Goal: Find specific page/section: Find specific page/section

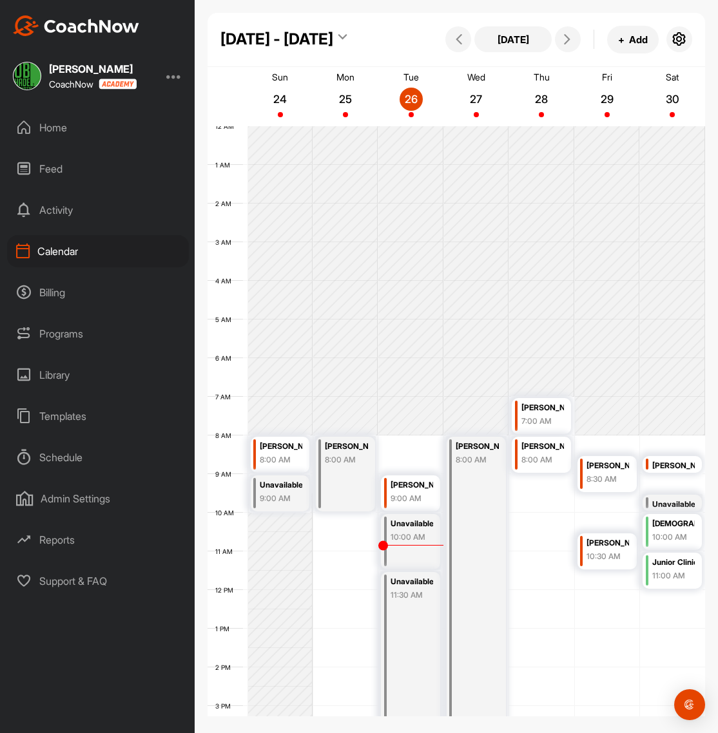
scroll to position [223, 0]
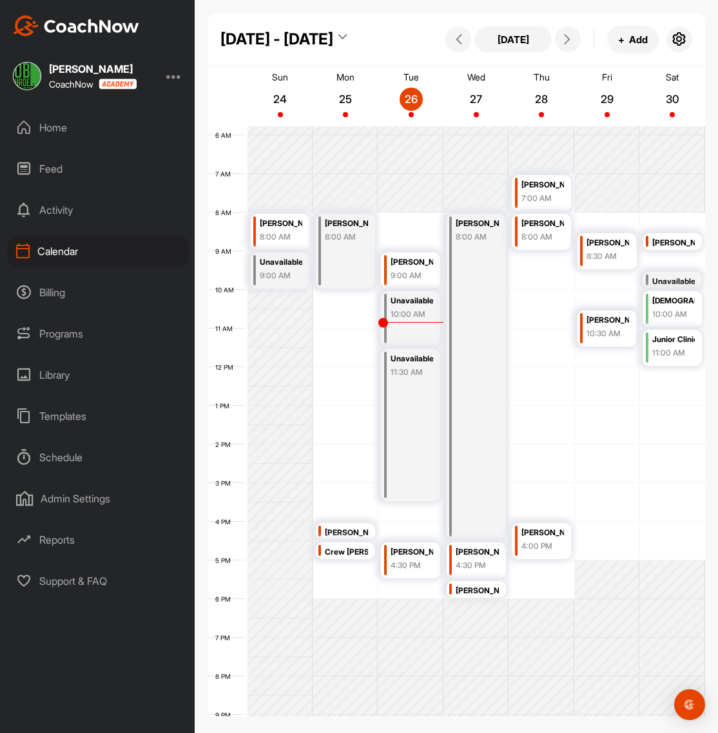
click at [54, 128] on div "Home" at bounding box center [98, 127] width 182 height 32
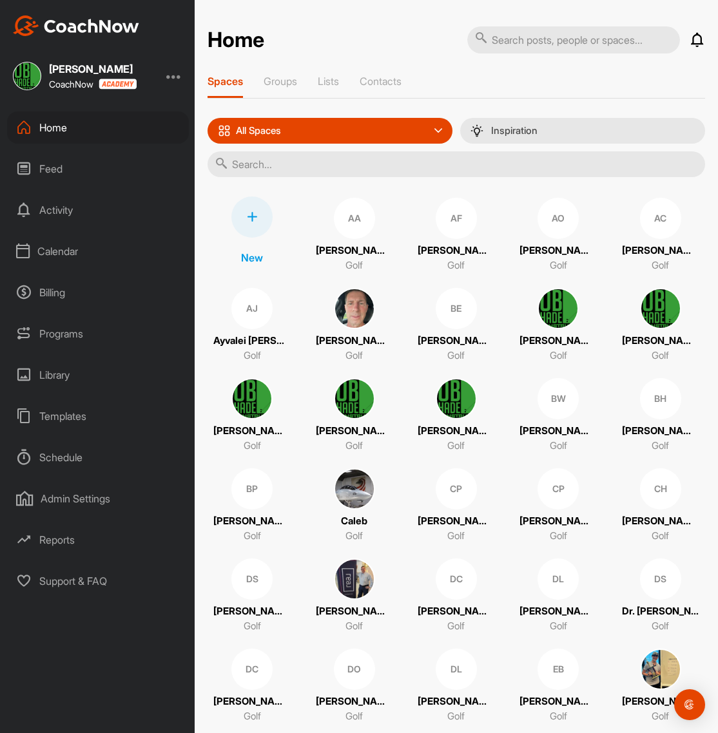
click at [335, 164] on input "text" at bounding box center [455, 164] width 497 height 26
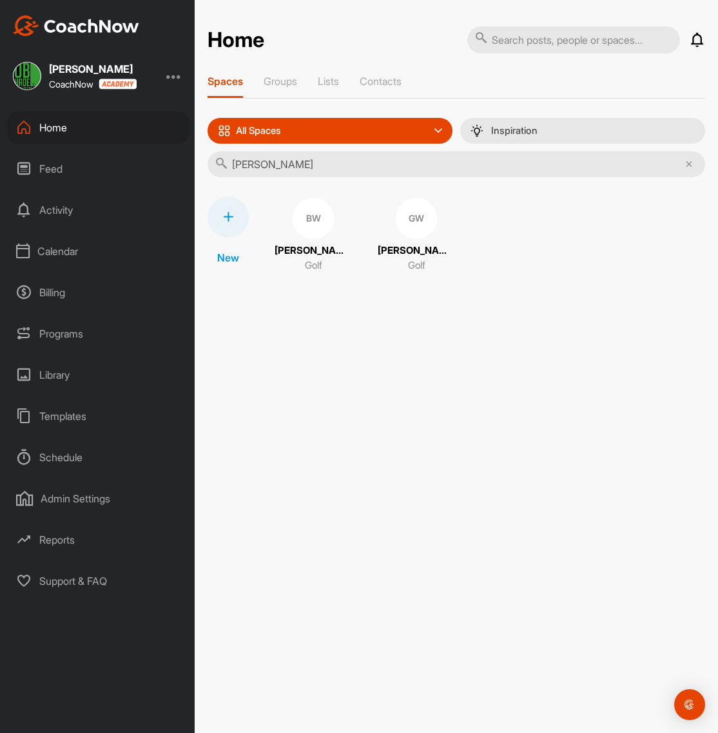
type input "[PERSON_NAME]"
click at [309, 230] on div "BW" at bounding box center [312, 218] width 41 height 41
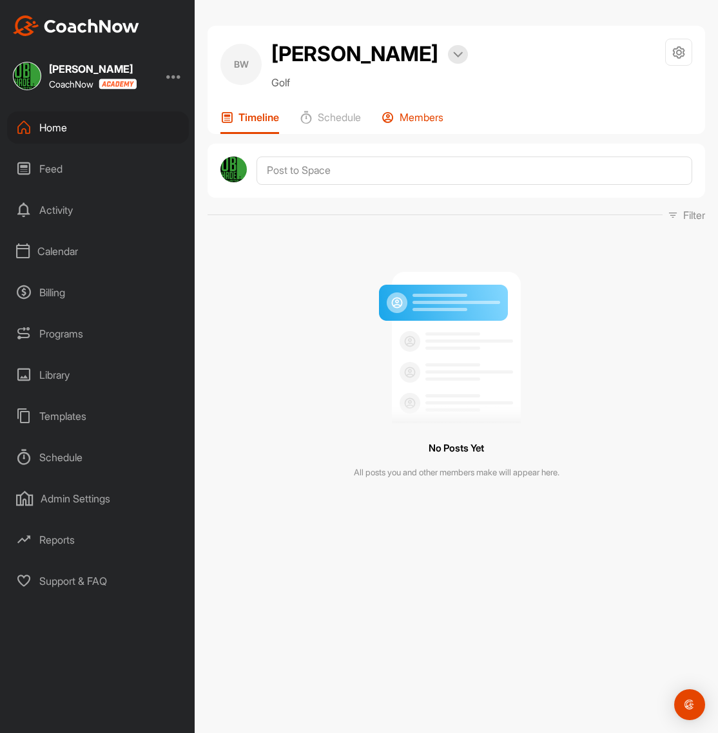
click at [426, 119] on p "Members" at bounding box center [421, 117] width 44 height 13
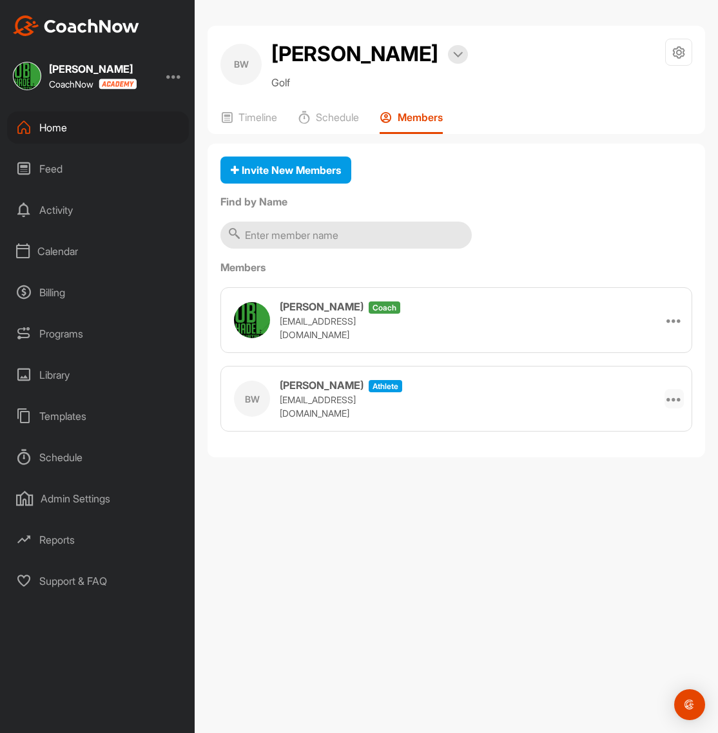
click at [675, 401] on icon at bounding box center [673, 398] width 15 height 15
click at [499, 404] on div "BW [PERSON_NAME] athlete [EMAIL_ADDRESS][DOMAIN_NAME] Remove" at bounding box center [455, 399] width 471 height 66
click at [274, 396] on div "BW [PERSON_NAME] athlete [EMAIL_ADDRESS][DOMAIN_NAME]" at bounding box center [321, 398] width 175 height 43
click at [254, 119] on p "Timeline" at bounding box center [257, 117] width 39 height 13
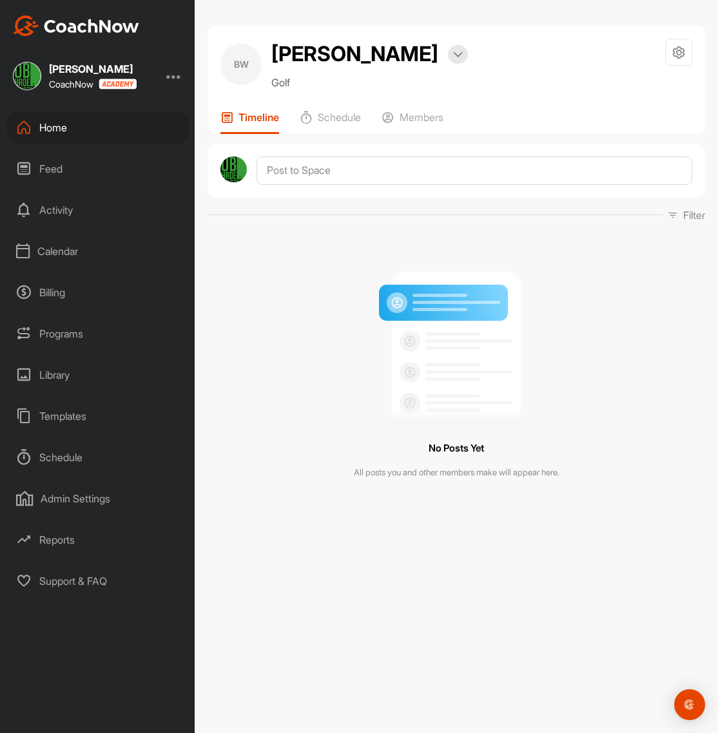
click at [42, 131] on div "Home" at bounding box center [98, 127] width 182 height 32
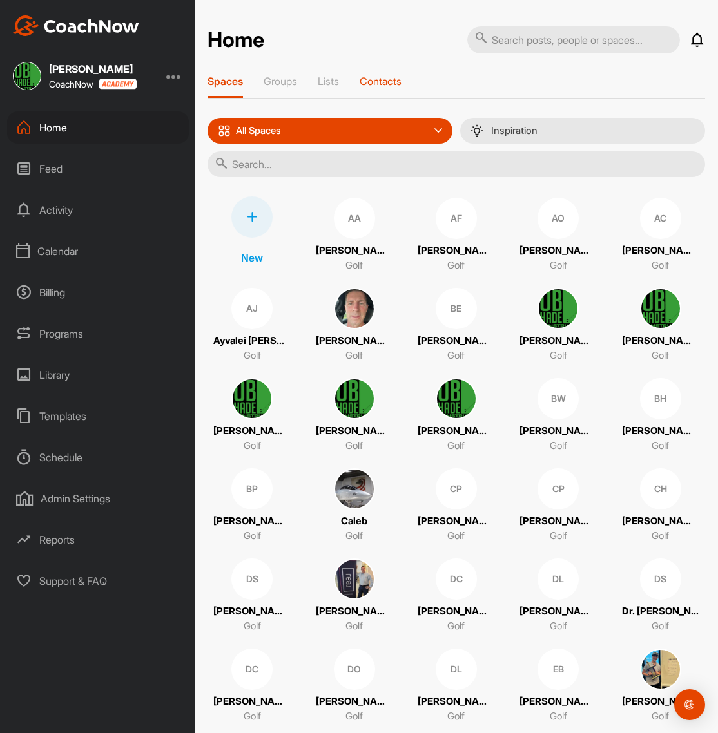
click at [388, 83] on p "Contacts" at bounding box center [380, 81] width 42 height 13
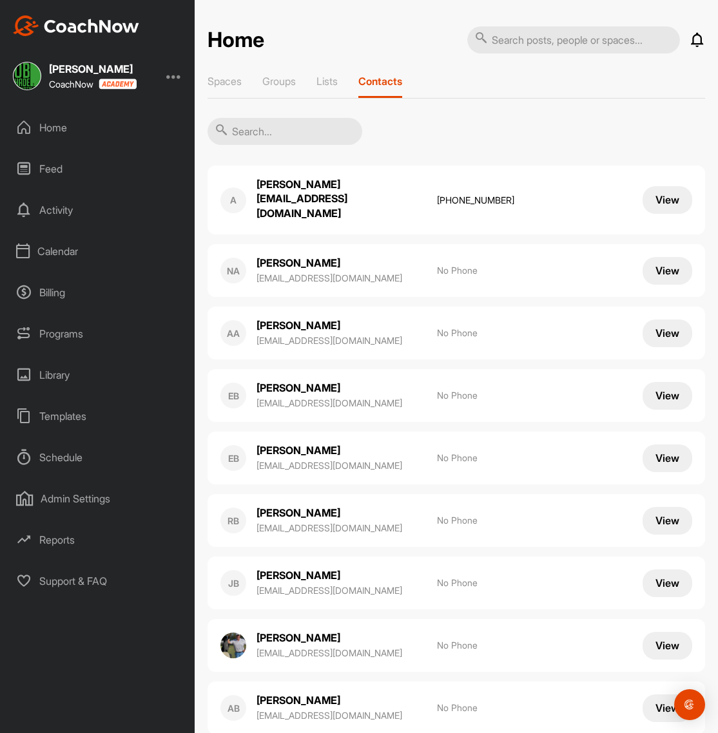
click at [283, 132] on input "text" at bounding box center [284, 131] width 155 height 27
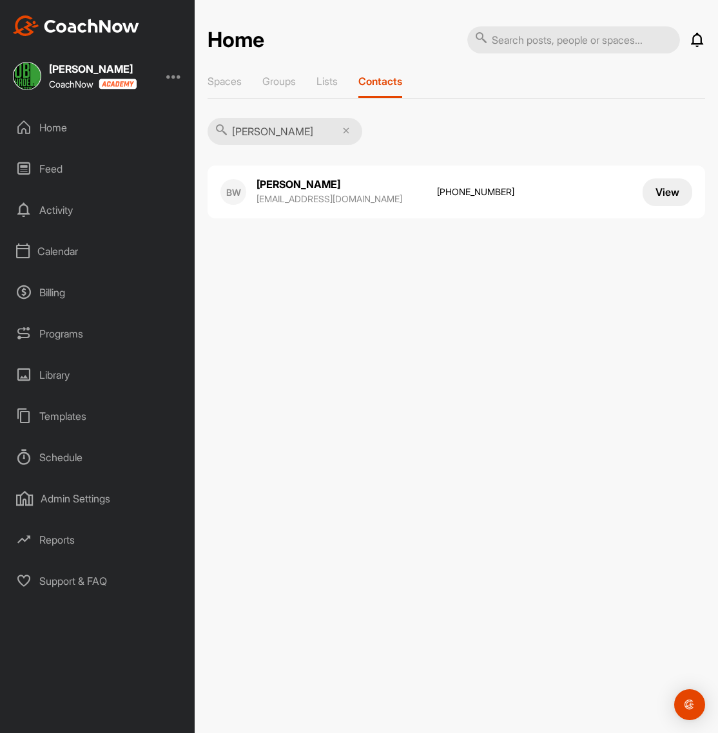
type input "[PERSON_NAME]"
click at [66, 127] on div "Home" at bounding box center [98, 127] width 182 height 32
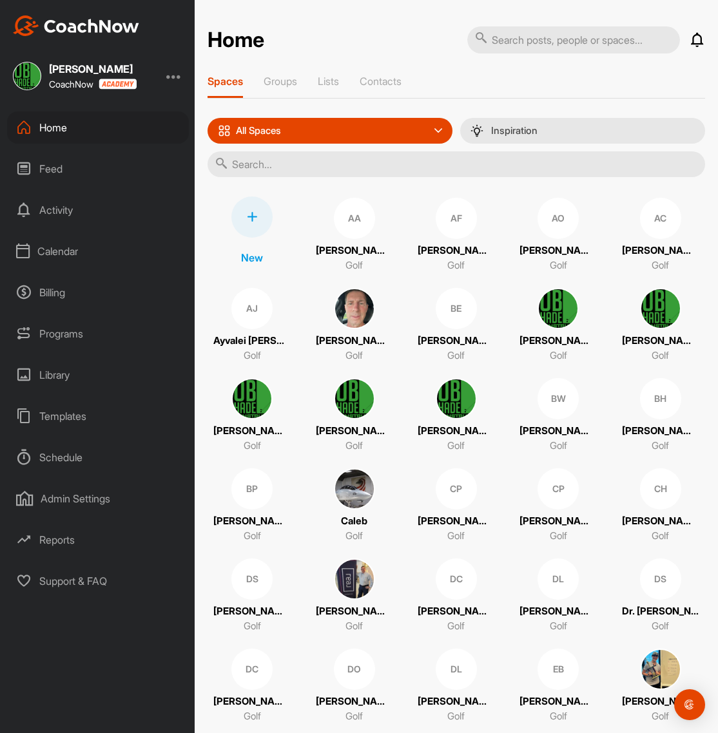
click at [50, 250] on div "Calendar" at bounding box center [98, 251] width 182 height 32
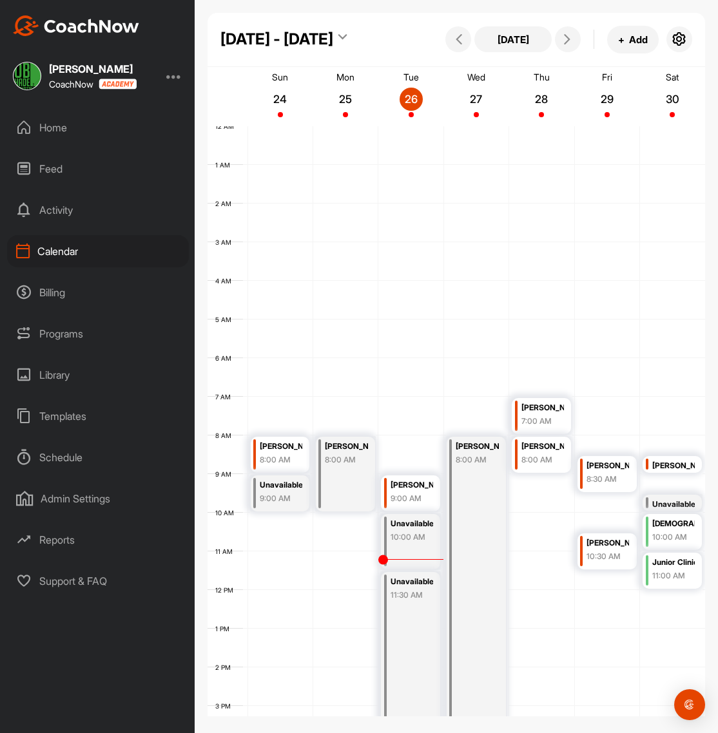
scroll to position [223, 0]
